Goal: Information Seeking & Learning: Learn about a topic

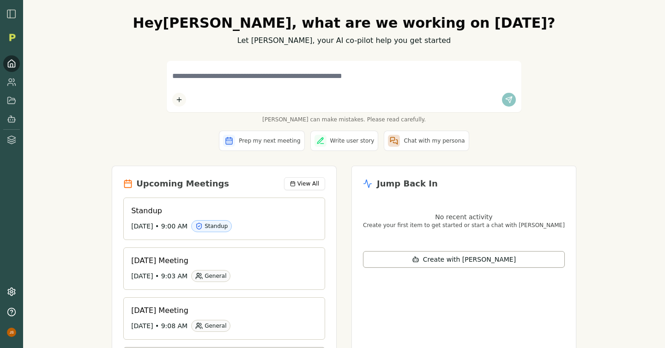
click at [10, 15] on img "button" at bounding box center [11, 13] width 11 height 11
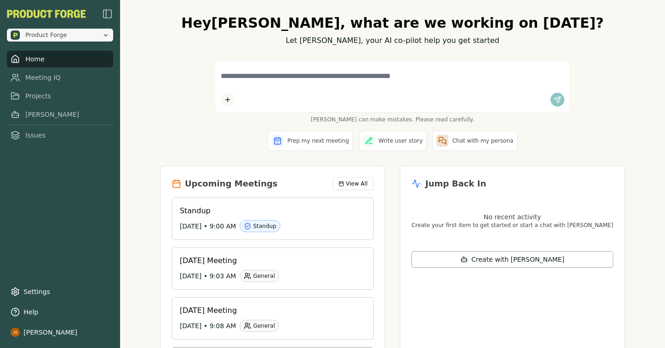
click at [55, 34] on span "Product Forge" at bounding box center [46, 35] width 42 height 8
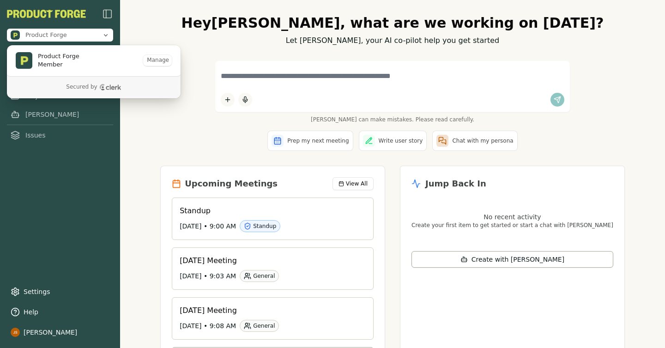
click at [102, 203] on div "Product Forge Home Meeting IQ Projects Smith Issues Settings Help Jake Smierciak" at bounding box center [60, 174] width 120 height 348
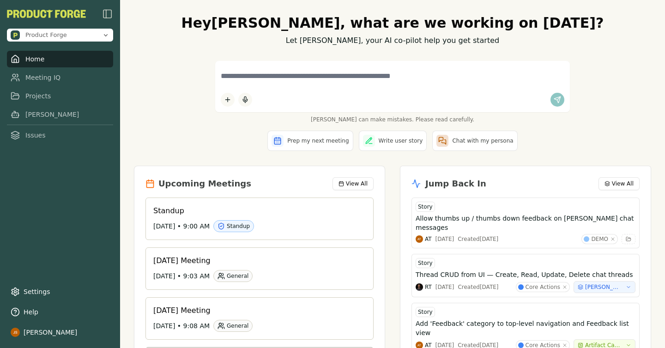
click at [144, 47] on div "Hey Jake , what are we working on today? Let Smith, your AI co-pilot help you g…" at bounding box center [393, 210] width 532 height 421
click at [93, 36] on span "Product Forge" at bounding box center [55, 34] width 88 height 9
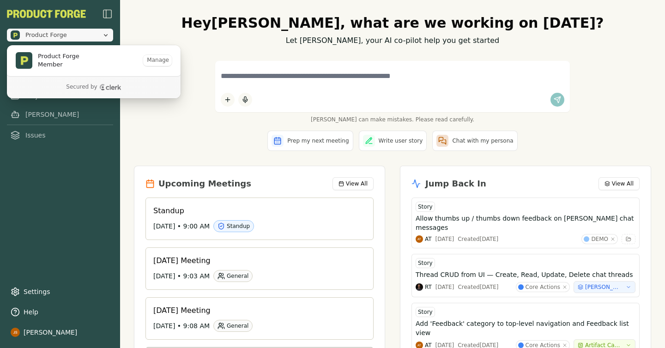
click at [93, 36] on span "Product Forge" at bounding box center [55, 34] width 88 height 9
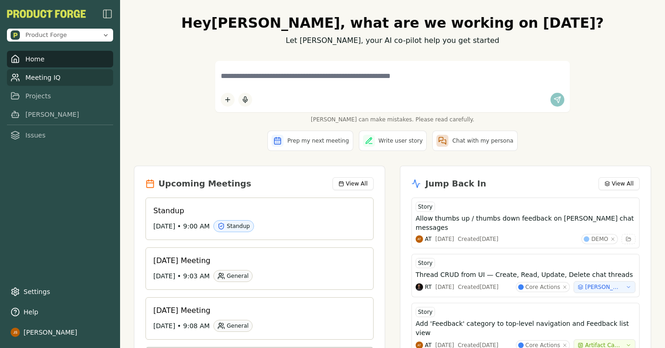
click at [49, 76] on link "Meeting IQ" at bounding box center [60, 77] width 106 height 17
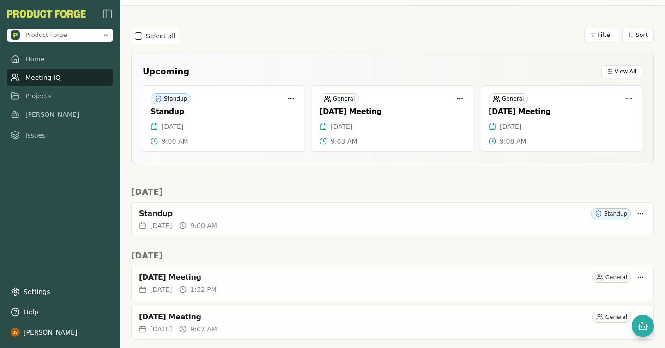
scroll to position [21, 0]
click at [55, 97] on link "Projects" at bounding box center [60, 96] width 106 height 17
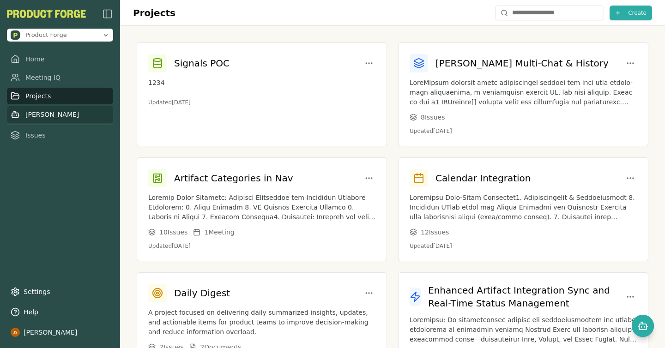
click at [36, 112] on link "Smith" at bounding box center [60, 114] width 106 height 17
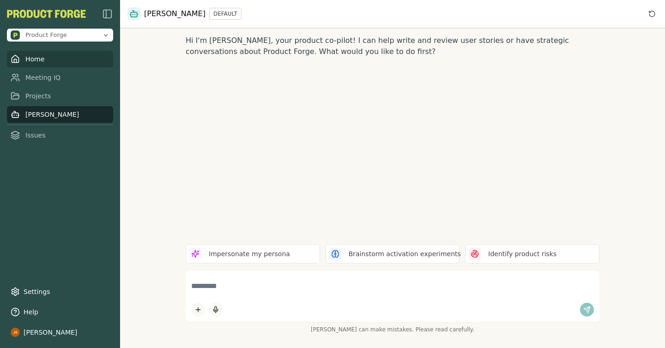
click at [39, 62] on link "Home" at bounding box center [60, 59] width 106 height 17
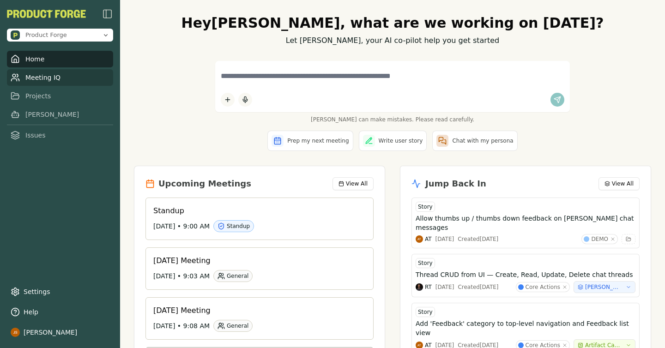
click at [69, 76] on link "Meeting IQ" at bounding box center [60, 77] width 106 height 17
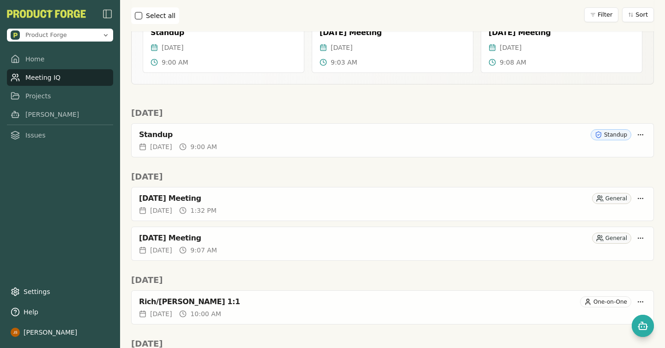
scroll to position [116, 0]
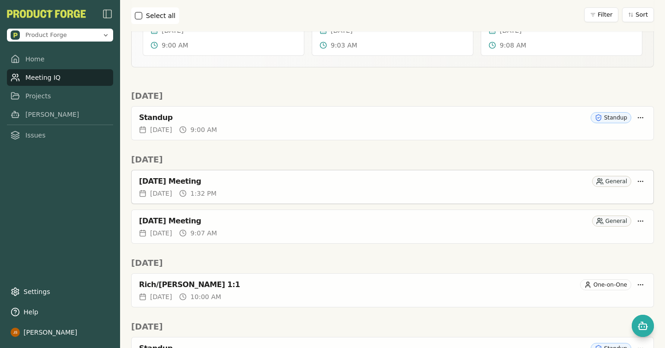
click at [352, 194] on div "Fri, Aug 29, 2025 1:32 PM" at bounding box center [392, 193] width 507 height 9
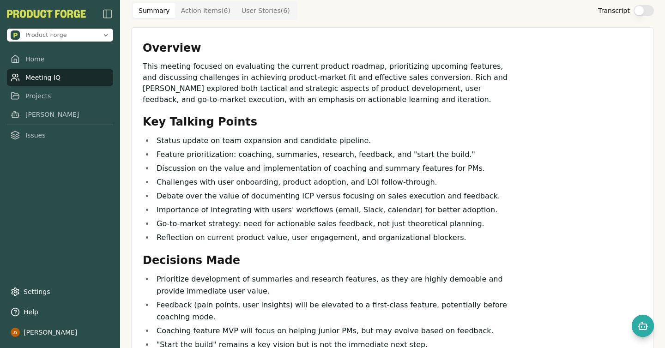
scroll to position [45, 0]
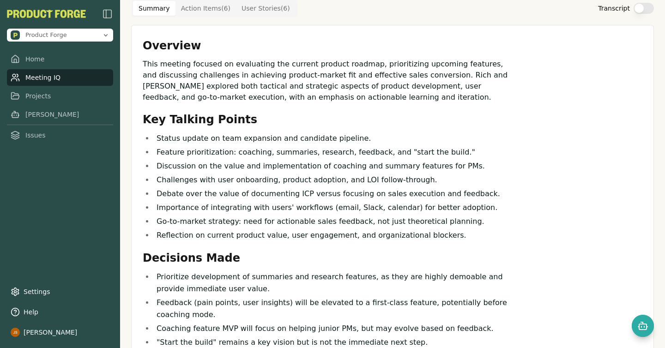
click at [75, 79] on link "Meeting IQ" at bounding box center [60, 77] width 106 height 17
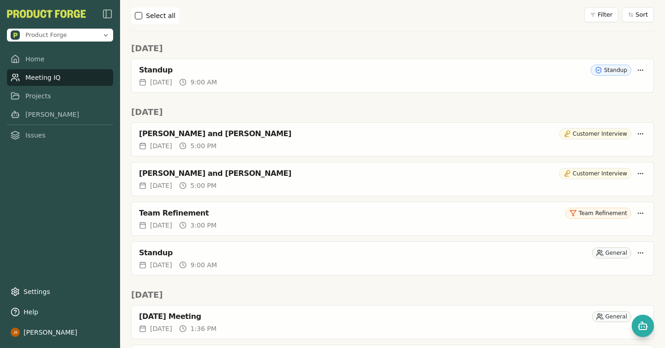
scroll to position [401, 0]
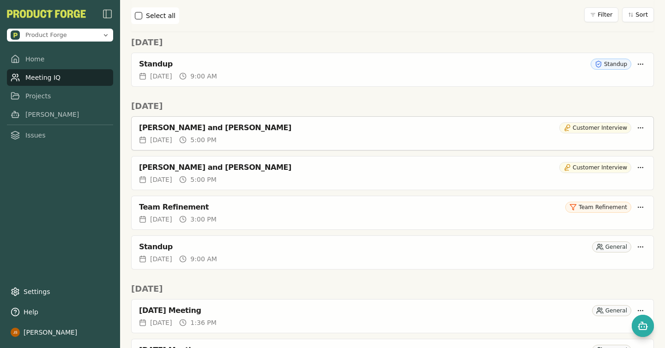
click at [298, 129] on div "Ankush Bhargava and Rich Theil" at bounding box center [347, 127] width 417 height 9
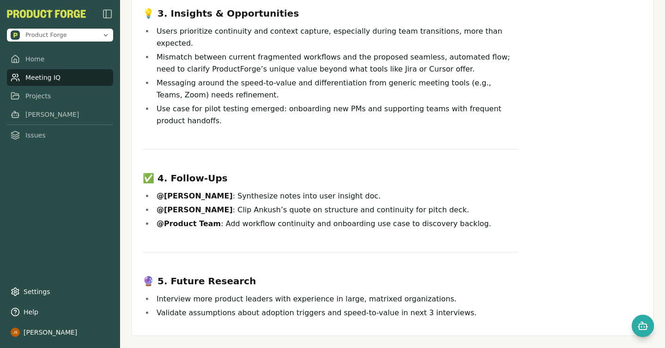
scroll to position [368, 0]
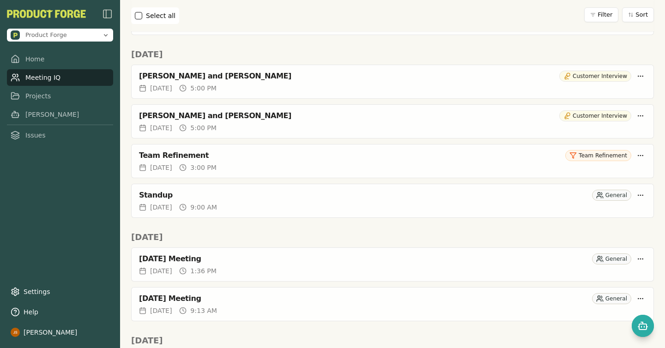
scroll to position [457, 0]
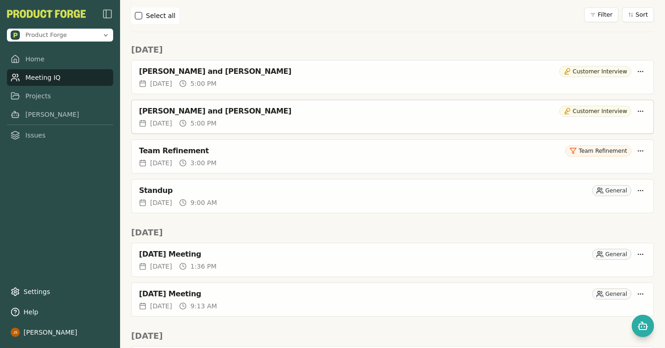
click at [305, 121] on div "Mon, Aug 25, 2025 5:00 PM" at bounding box center [392, 123] width 507 height 9
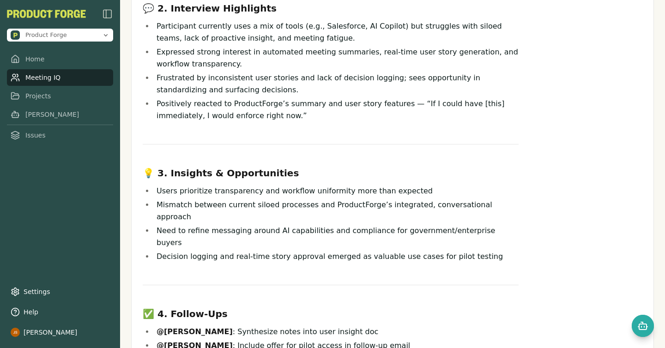
scroll to position [193, 0]
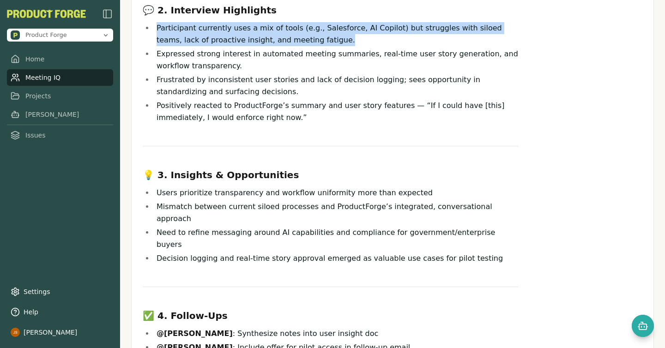
drag, startPoint x: 158, startPoint y: 29, endPoint x: 308, endPoint y: 43, distance: 151.3
click at [309, 43] on li "Participant currently uses a mix of tools (e.g., Salesforce, AI Copilot) but st…" at bounding box center [336, 34] width 365 height 24
click at [308, 43] on li "Participant currently uses a mix of tools (e.g., Salesforce, AI Copilot) but st…" at bounding box center [336, 34] width 365 height 24
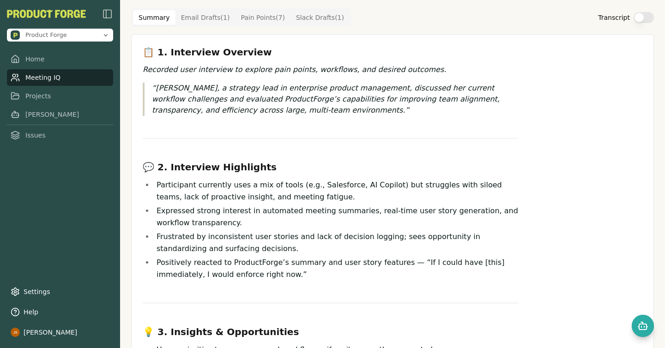
scroll to position [0, 0]
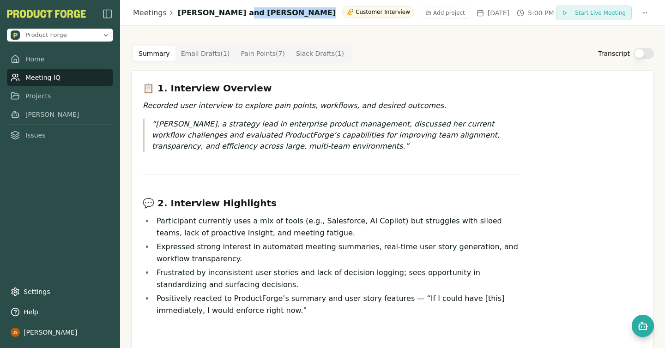
drag, startPoint x: 227, startPoint y: 13, endPoint x: 277, endPoint y: 13, distance: 50.4
click at [277, 13] on div "Meetings Rich Theil and Talisha Shine Customer Interview Add project Mon, Aug 2…" at bounding box center [343, 12] width 421 height 12
copy h1 "Talisha Shine"
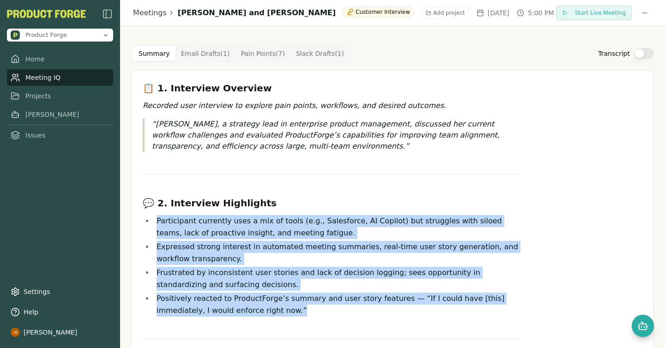
drag, startPoint x: 260, startPoint y: 311, endPoint x: 158, endPoint y: 222, distance: 135.5
click at [158, 222] on ul "Participant currently uses a mix of tools (e.g., Salesforce, AI Copilot) but st…" at bounding box center [331, 266] width 376 height 102
copy ul "Participant currently uses a mix of tools (e.g., Salesforce, AI Copilot) but st…"
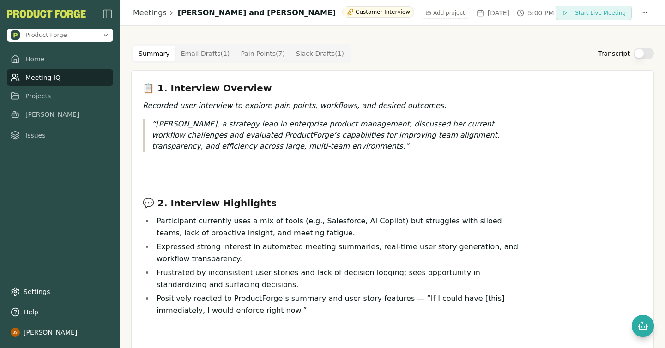
click at [58, 80] on link "Meeting IQ" at bounding box center [60, 77] width 106 height 17
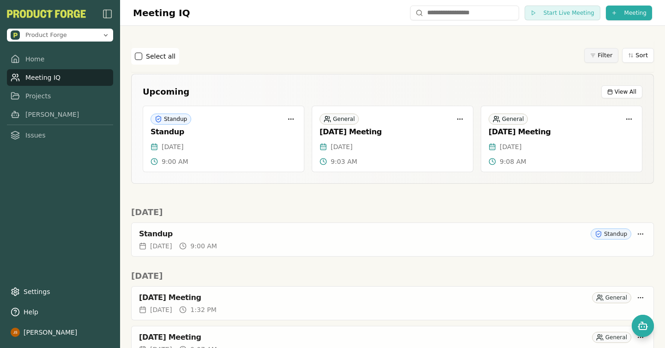
click at [610, 55] on html "Product Forge Home Meeting IQ Projects Smith Issues Settings Help Jake Smiercia…" at bounding box center [332, 174] width 665 height 348
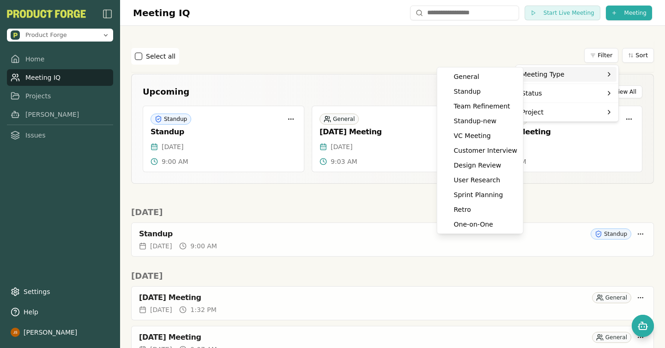
click at [576, 72] on div "Meeting Type" at bounding box center [567, 74] width 99 height 15
click at [486, 151] on div "Customer Interview" at bounding box center [480, 150] width 82 height 15
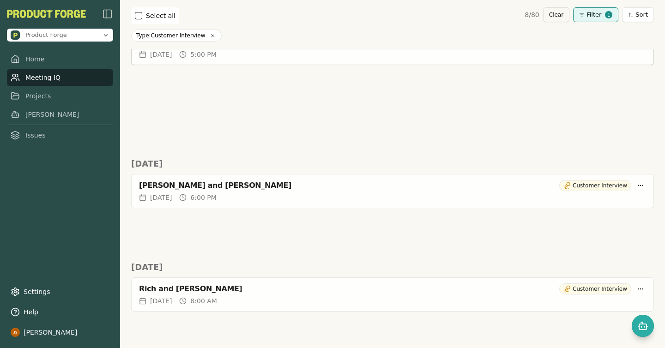
scroll to position [132, 0]
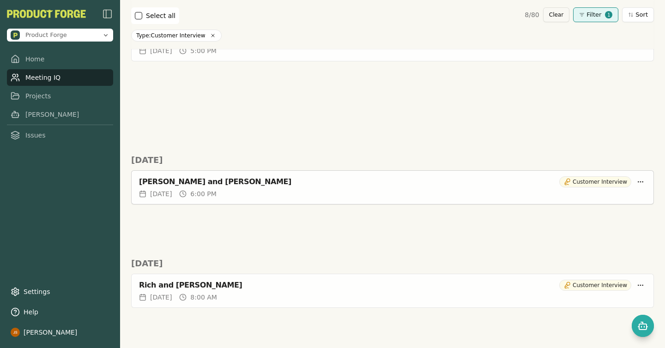
click at [297, 191] on div "Thu, Jul 24, 2025 6:00 PM" at bounding box center [392, 193] width 507 height 9
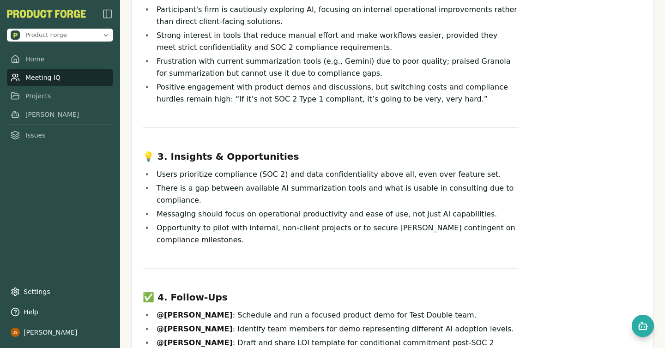
scroll to position [219, 0]
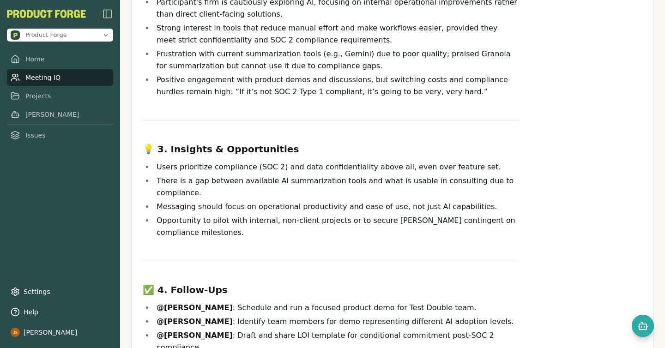
click at [420, 168] on li "Users prioritize compliance (SOC 2) and data confidentiality above all, even ov…" at bounding box center [336, 167] width 365 height 12
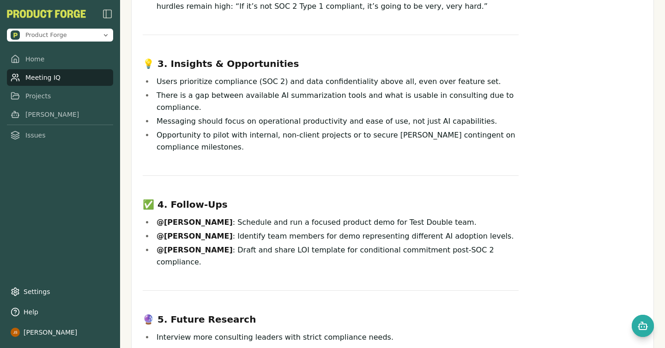
scroll to position [248, 0]
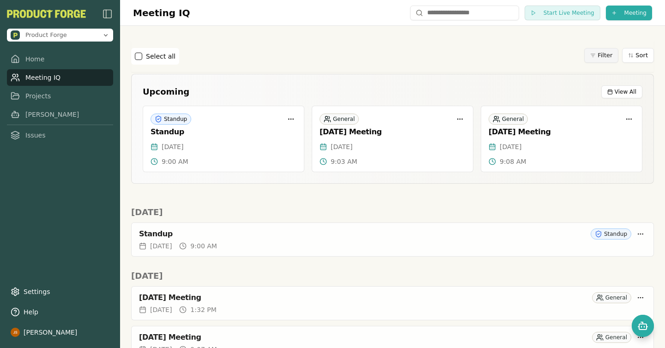
click at [600, 57] on html "Product Forge Home Meeting IQ Projects Smith Issues Settings Help Jake Smiercia…" at bounding box center [332, 174] width 665 height 348
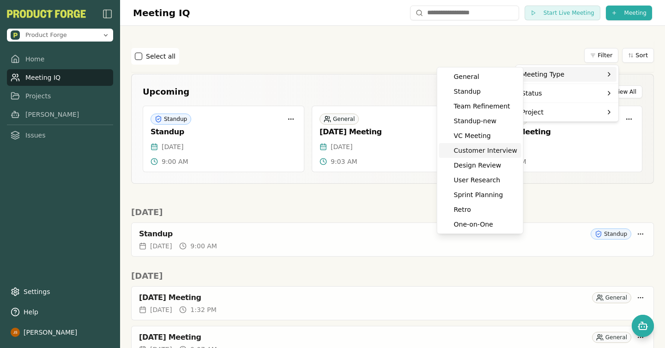
click at [488, 152] on div "Customer Interview" at bounding box center [480, 150] width 82 height 15
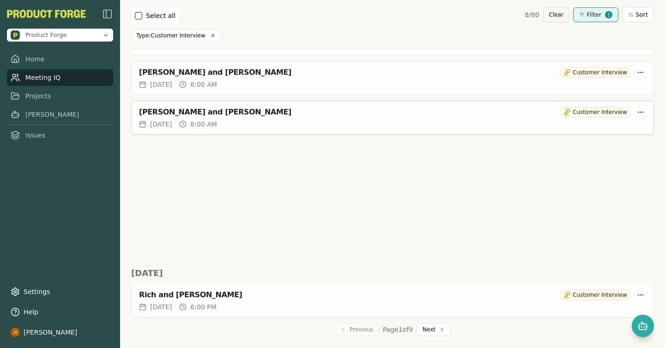
scroll to position [570, 0]
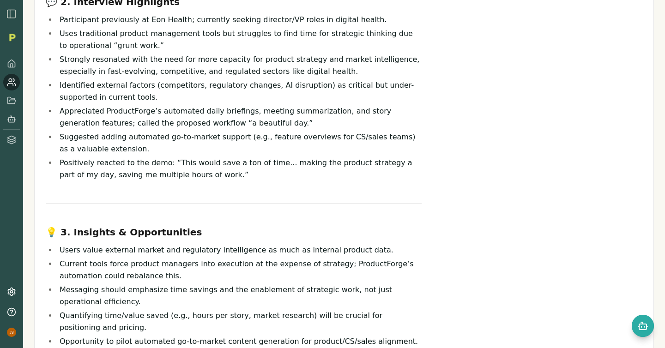
scroll to position [137, 0]
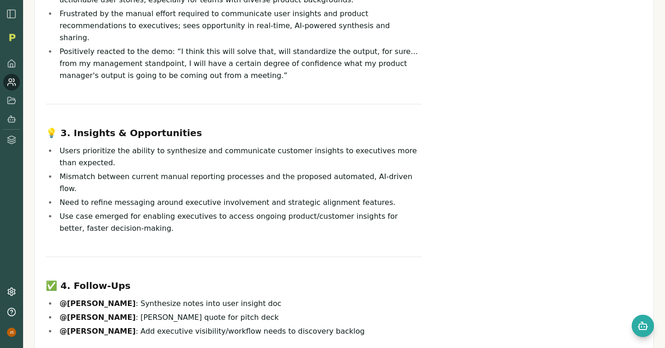
scroll to position [279, 0]
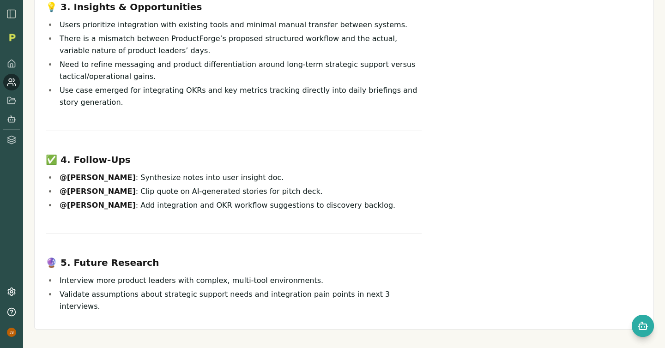
scroll to position [338, 0]
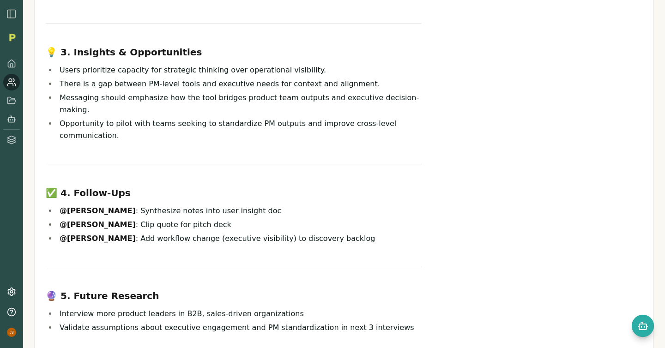
scroll to position [358, 0]
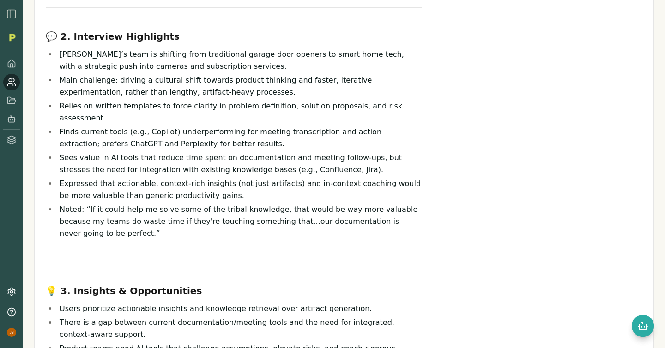
scroll to position [197, 0]
